Goal: Task Accomplishment & Management: Use online tool/utility

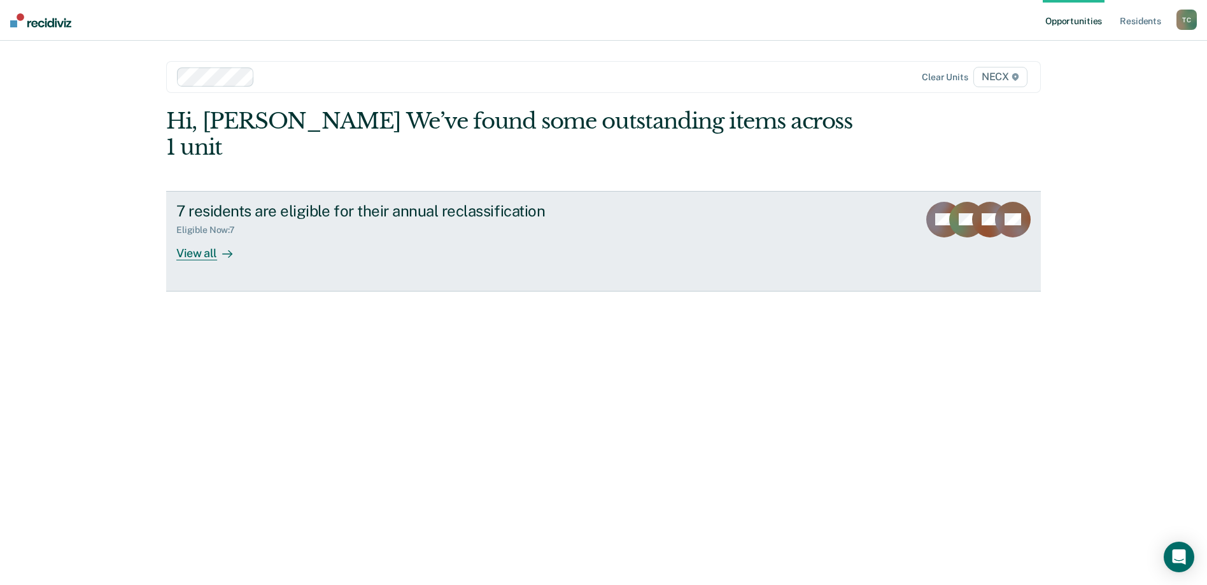
click at [641, 210] on div "7 residents are eligible for their annual reclassification Eligible Now : 7 Vie…" at bounding box center [414, 231] width 477 height 59
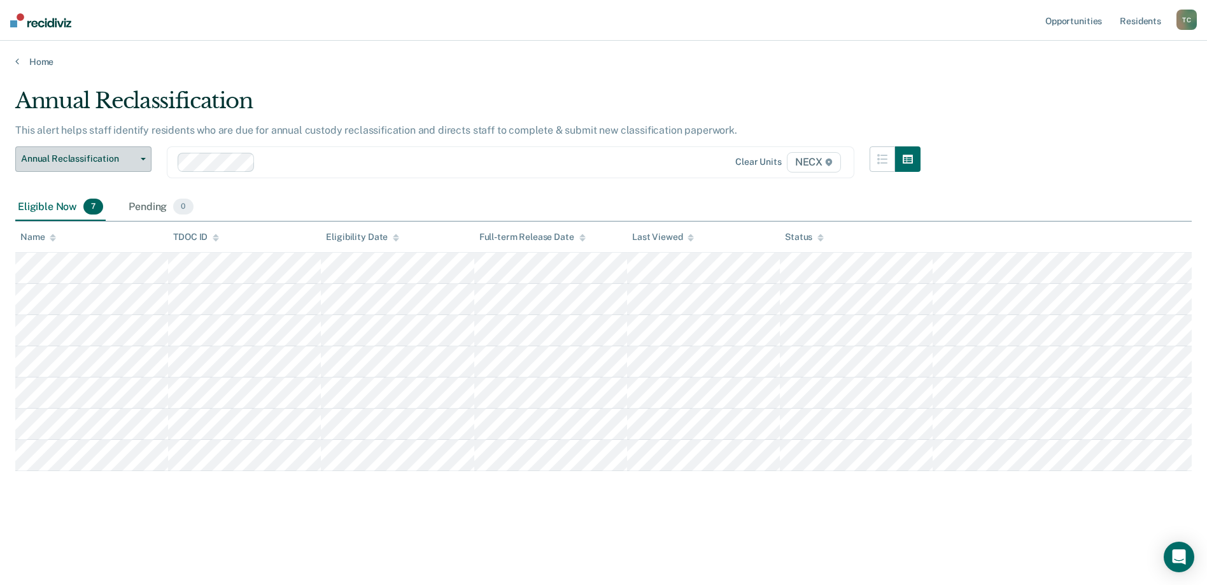
click at [141, 158] on icon "button" at bounding box center [143, 159] width 5 height 3
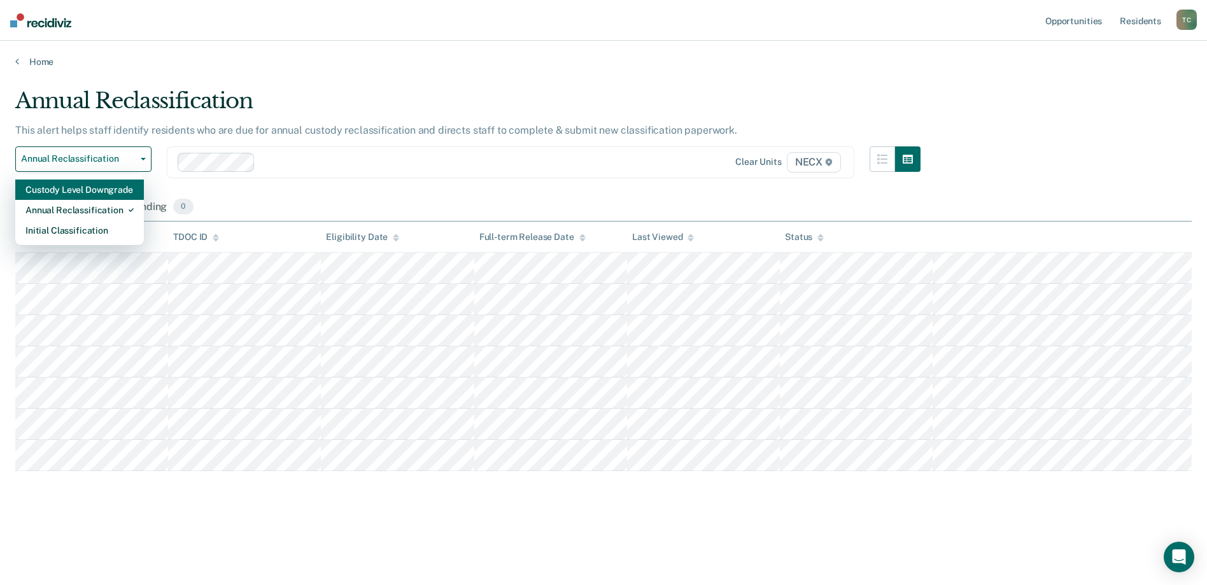
click at [107, 183] on div "Custody Level Downgrade" at bounding box center [79, 190] width 108 height 20
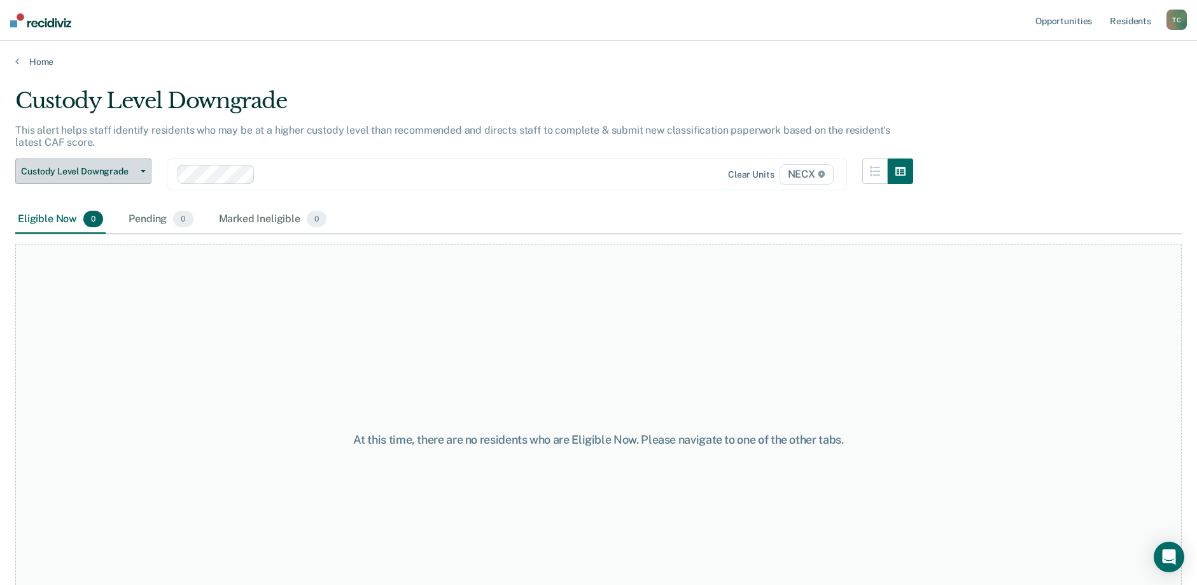
click at [146, 167] on button "Custody Level Downgrade" at bounding box center [83, 171] width 136 height 25
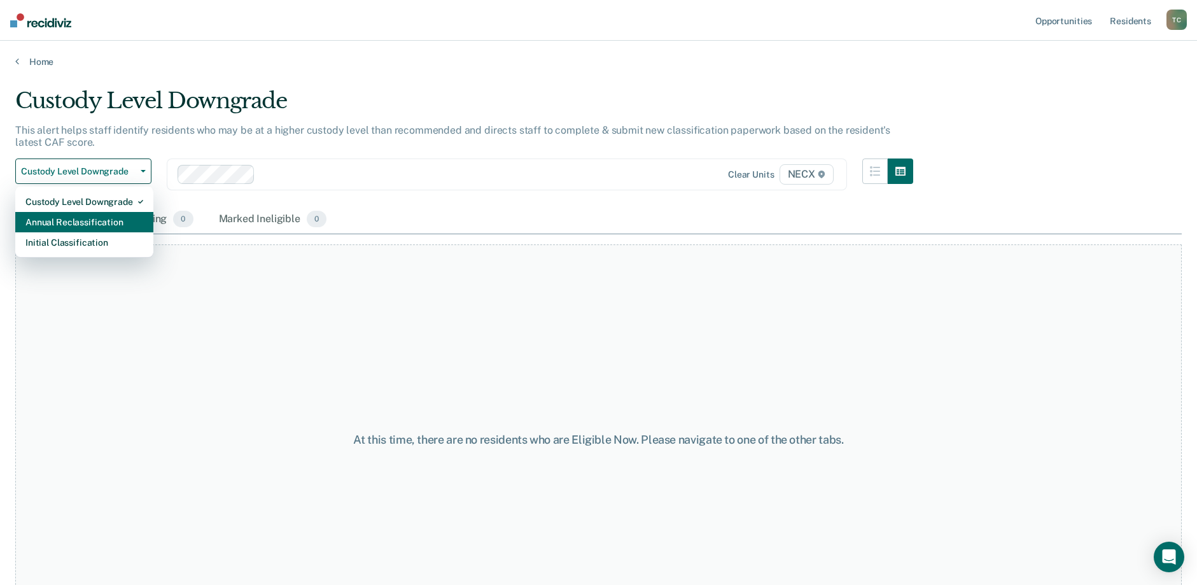
click at [118, 223] on div "Annual Reclassification" at bounding box center [84, 222] width 118 height 20
